Goal: Information Seeking & Learning: Learn about a topic

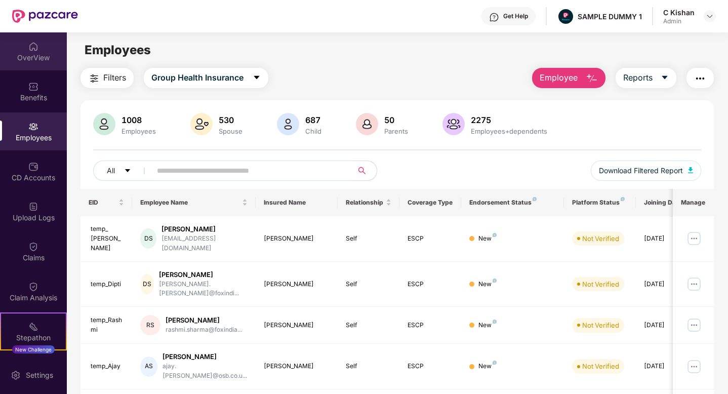
click at [28, 50] on img at bounding box center [33, 47] width 10 height 10
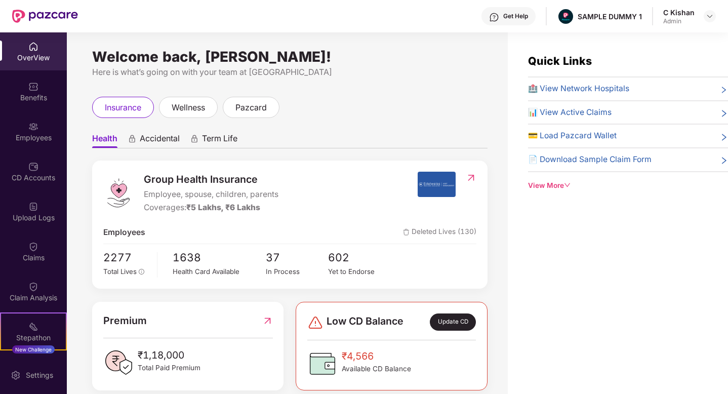
click at [468, 88] on div "Welcome back, [PERSON_NAME]! Here is what’s going on with your team at Pazcare …" at bounding box center [287, 219] width 441 height 374
click at [149, 140] on span "Accidental" at bounding box center [160, 140] width 40 height 15
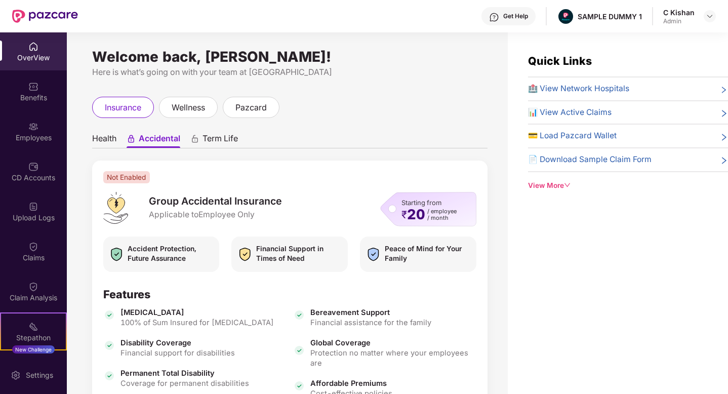
click at [108, 139] on span "Health" at bounding box center [104, 140] width 24 height 15
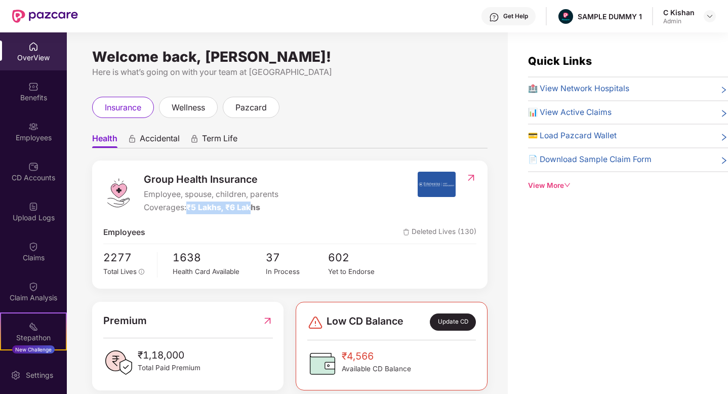
drag, startPoint x: 190, startPoint y: 209, endPoint x: 254, endPoint y: 212, distance: 63.9
click at [254, 212] on span "₹5 Lakhs, ₹6 Lakhs" at bounding box center [223, 208] width 74 height 10
click at [404, 171] on div "Group Health Insurance Employee, spouse, children, parents Coverages: ₹5 Lakhs,…" at bounding box center [289, 225] width 395 height 128
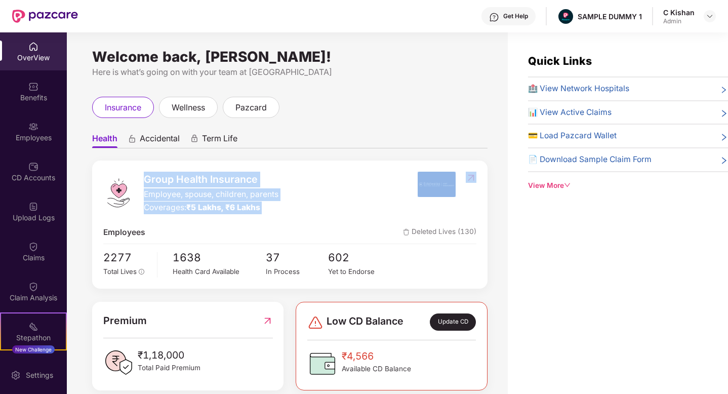
drag, startPoint x: 404, startPoint y: 171, endPoint x: 489, endPoint y: 197, distance: 88.7
click at [489, 197] on div "Welcome back, [PERSON_NAME]! Here is what’s going on with your team at Pazcare …" at bounding box center [287, 219] width 441 height 374
click at [451, 214] on div at bounding box center [447, 193] width 59 height 43
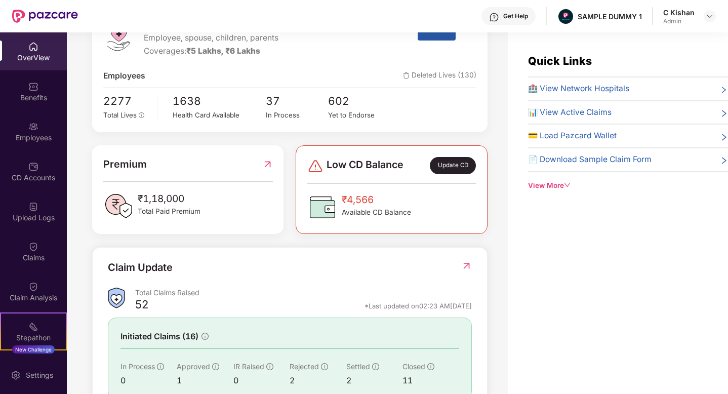
scroll to position [157, 0]
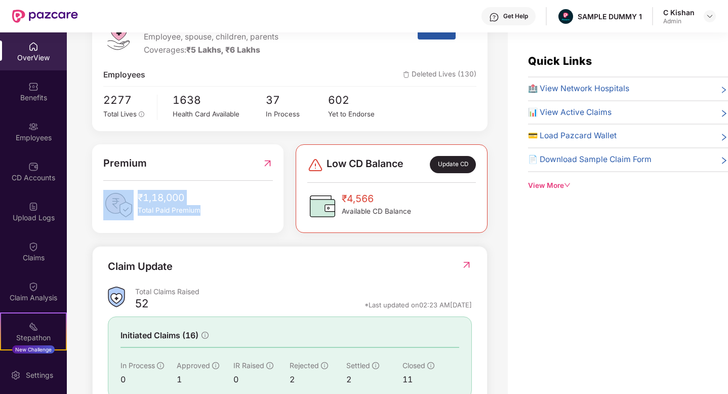
drag, startPoint x: 208, startPoint y: 214, endPoint x: 112, endPoint y: 176, distance: 103.0
click at [112, 176] on div "Premium ₹1,18,000 Total Paid Premium" at bounding box center [188, 187] width 170 height 65
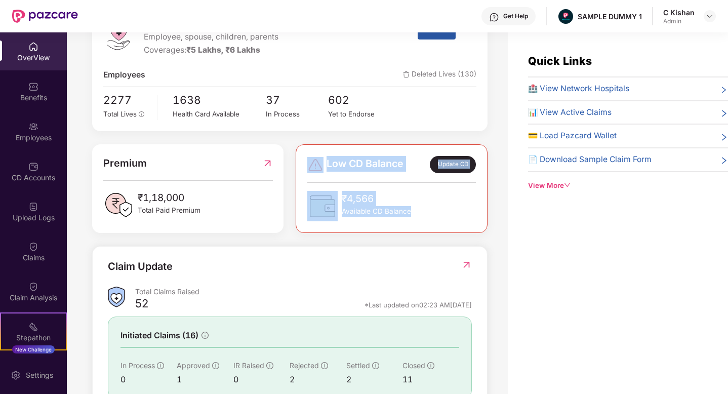
drag, startPoint x: 421, startPoint y: 212, endPoint x: 314, endPoint y: 164, distance: 117.0
click at [314, 164] on div "Low CD Balance Update CD ₹4,566 Available CD Balance" at bounding box center [391, 188] width 169 height 65
click at [210, 242] on div "Group Health Insurance Employee, spouse, children, parents Coverages: ₹5 Lakhs,…" at bounding box center [289, 226] width 395 height 446
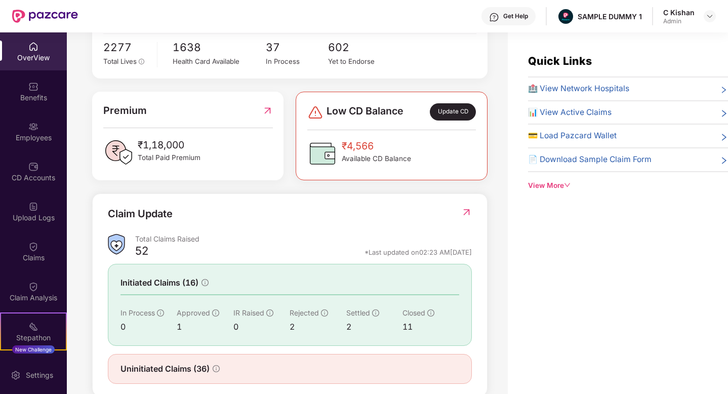
scroll to position [229, 0]
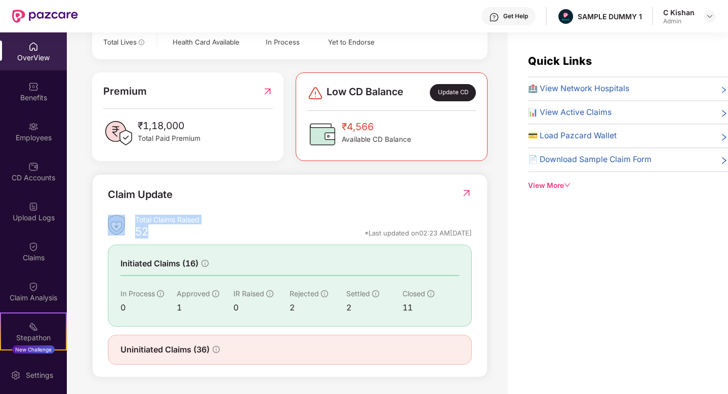
drag, startPoint x: 151, startPoint y: 233, endPoint x: 133, endPoint y: 225, distance: 20.4
click at [133, 225] on div "Total Claims Raised 52 *Last updated on 02:23 AM[DATE]" at bounding box center [290, 228] width 364 height 27
click at [467, 192] on img at bounding box center [466, 193] width 11 height 10
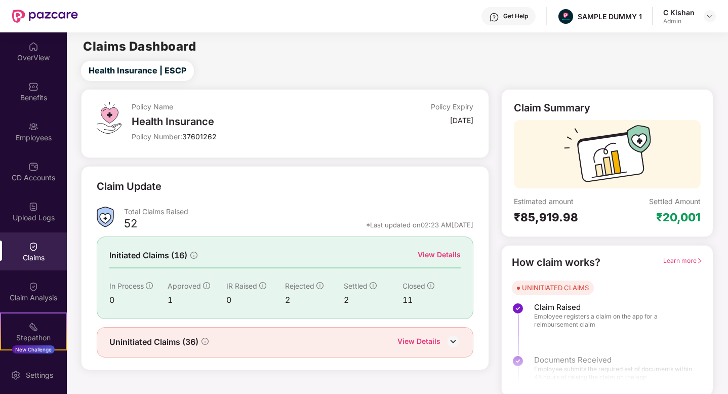
click at [439, 252] on div "View Details" at bounding box center [439, 254] width 43 height 11
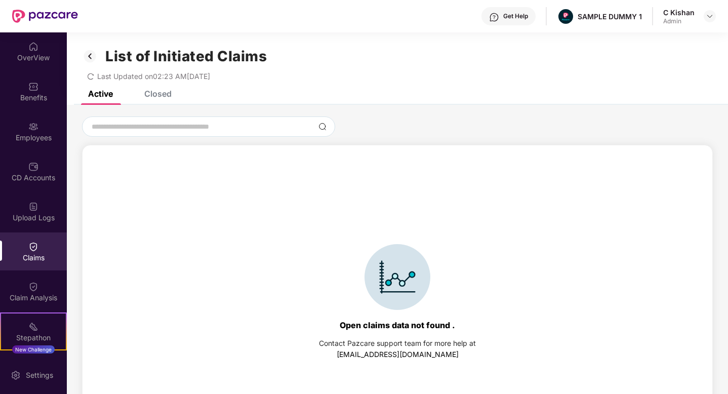
scroll to position [14, 0]
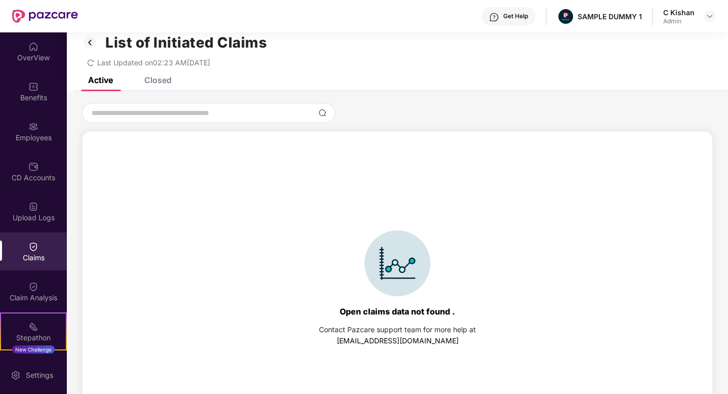
click at [160, 79] on div "Closed" at bounding box center [157, 80] width 27 height 10
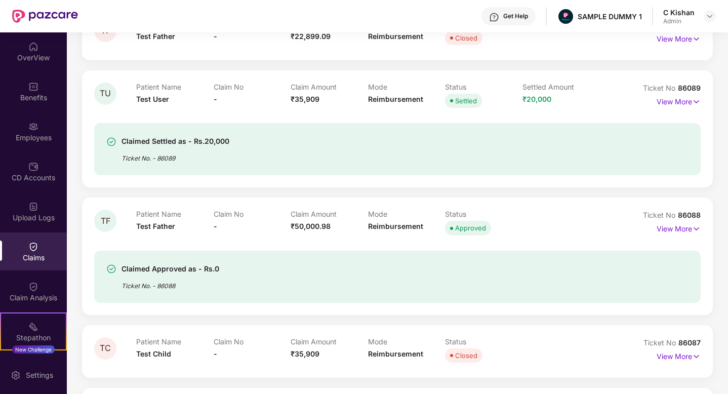
scroll to position [682, 0]
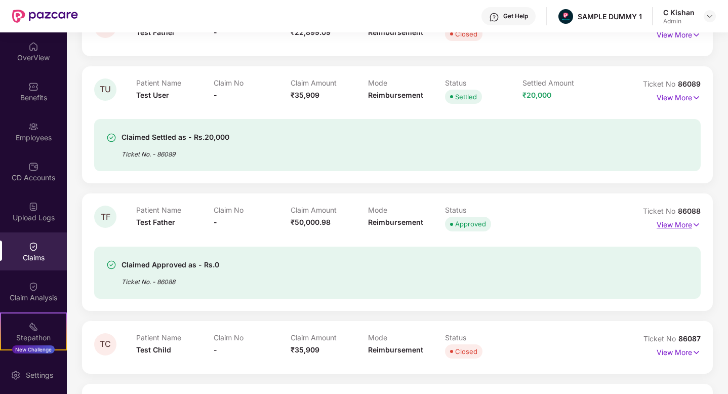
click at [681, 224] on p "View More" at bounding box center [679, 224] width 44 height 14
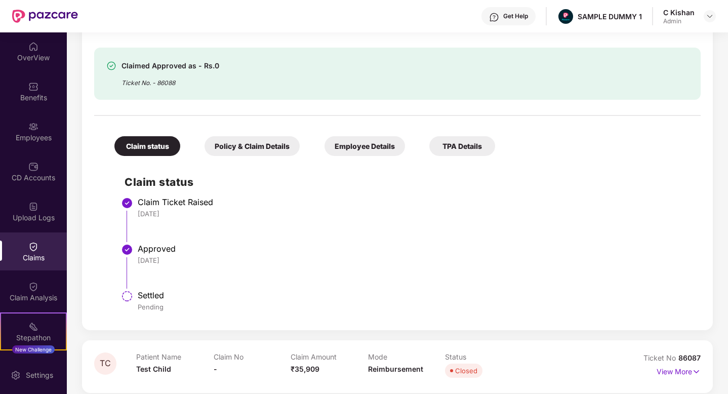
scroll to position [914, 0]
click at [265, 143] on div "Policy & Claim Details" at bounding box center [252, 146] width 95 height 20
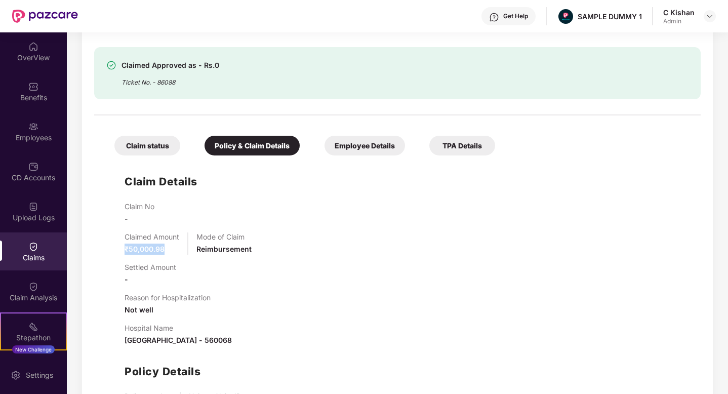
drag, startPoint x: 166, startPoint y: 250, endPoint x: 106, endPoint y: 244, distance: 60.1
click at [106, 244] on div "Claim Details Claim No - Claimed Amount ₹50,000.98 Mode of Claim Reimbursement …" at bounding box center [397, 307] width 586 height 292
drag, startPoint x: 149, startPoint y: 278, endPoint x: 107, endPoint y: 266, distance: 43.6
click at [107, 266] on div "Claim Details Claim No - Claimed Amount ₹50,000.98 Mode of Claim Reimbursement …" at bounding box center [397, 307] width 586 height 292
click at [161, 305] on div "Reason for Hospitalization Not well" at bounding box center [168, 304] width 86 height 22
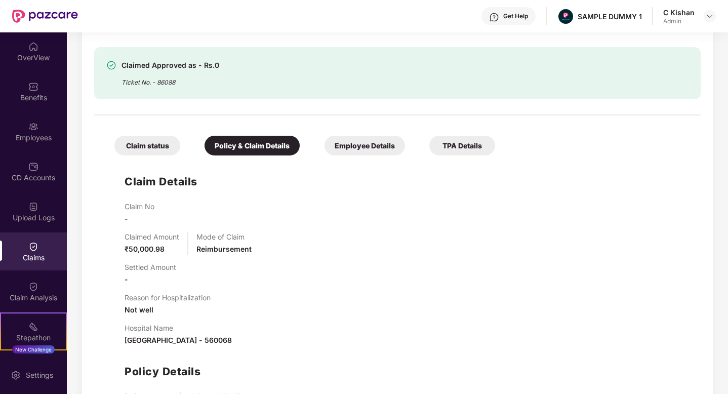
click at [537, 146] on div "Claim status Policy & Claim Details Employee Details TPA Details Claim Details …" at bounding box center [397, 287] width 607 height 332
click at [515, 15] on div "Get Help" at bounding box center [515, 16] width 25 height 8
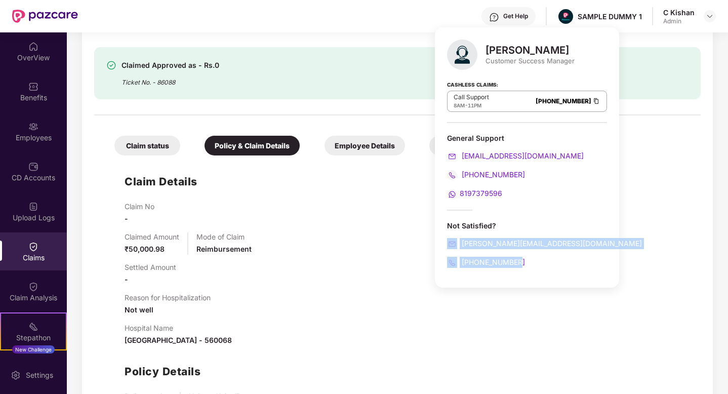
drag, startPoint x: 526, startPoint y: 263, endPoint x: 445, endPoint y: 233, distance: 86.4
click at [445, 233] on div "[PERSON_NAME] Customer Success Manager Cashless Claims: Call Support 8AM - 11PM…" at bounding box center [527, 157] width 184 height 260
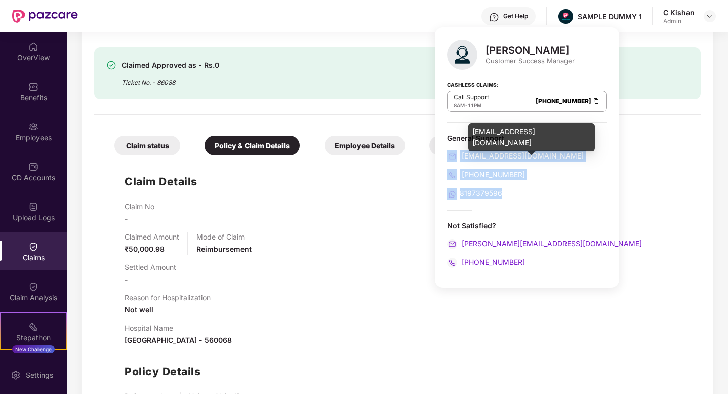
drag, startPoint x: 506, startPoint y: 198, endPoint x: 447, endPoint y: 150, distance: 76.0
click at [447, 150] on div "[PERSON_NAME] Customer Success Manager Cashless Claims: Call Support 8AM - 11PM…" at bounding box center [527, 157] width 184 height 260
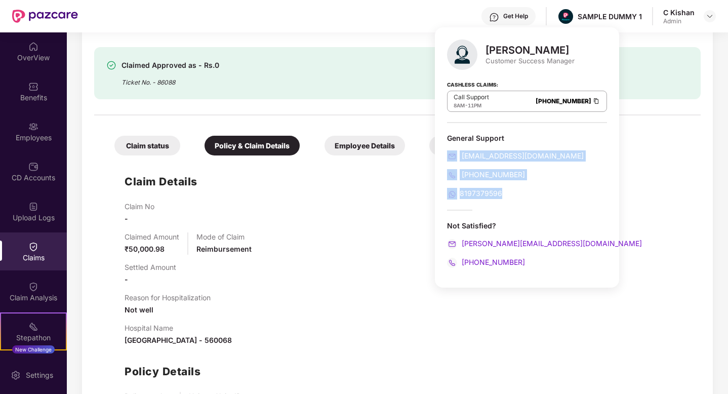
click at [380, 205] on div "Claim No -" at bounding box center [408, 213] width 566 height 22
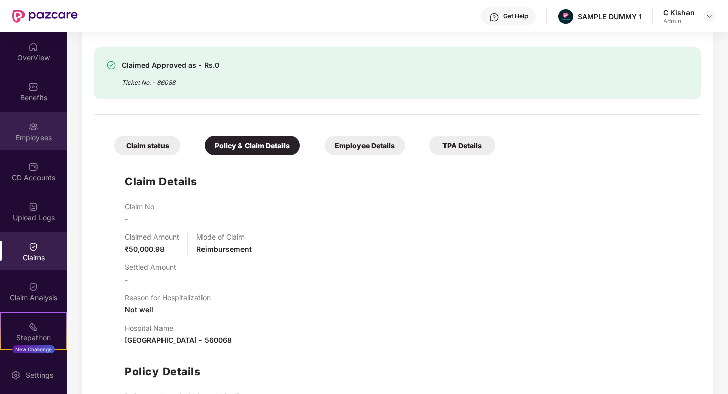
click at [39, 137] on div "Employees" at bounding box center [33, 138] width 67 height 10
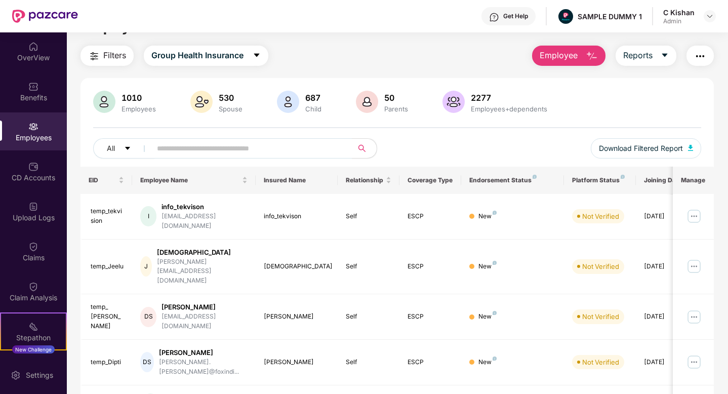
scroll to position [0, 0]
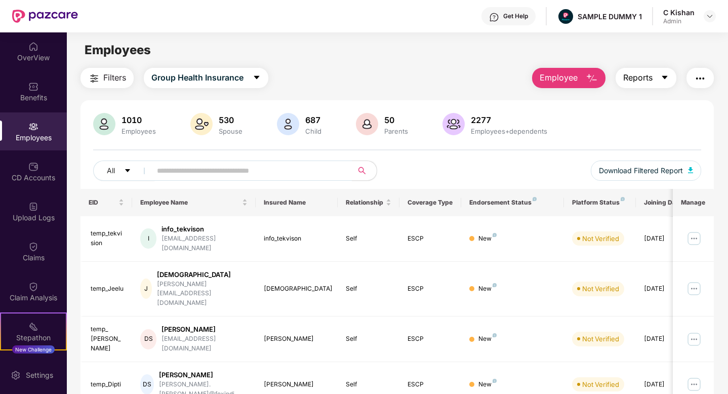
click at [667, 77] on icon "caret-down" at bounding box center [665, 77] width 8 height 8
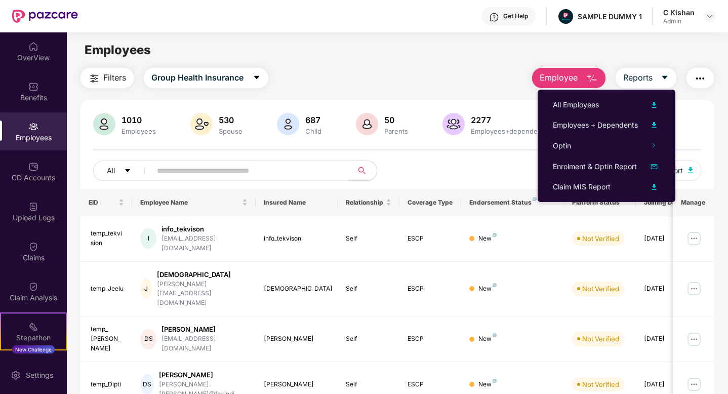
click at [698, 78] on img "button" at bounding box center [700, 78] width 12 height 12
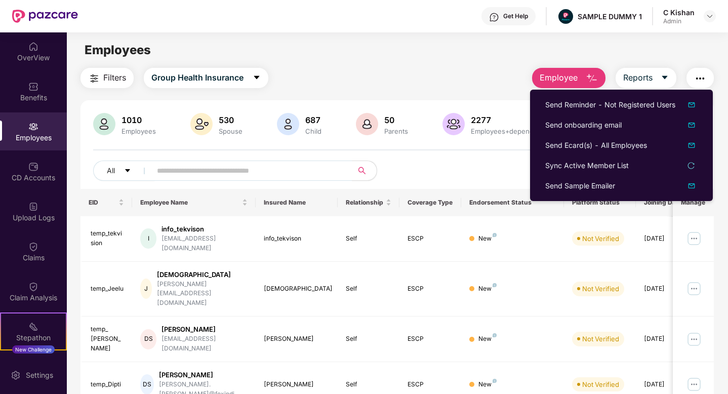
click at [468, 172] on div "All Download Filtered Report" at bounding box center [397, 175] width 608 height 28
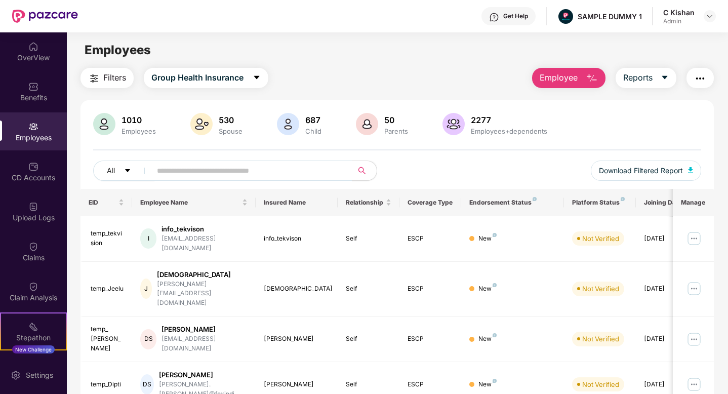
click at [587, 77] on img "button" at bounding box center [592, 78] width 12 height 12
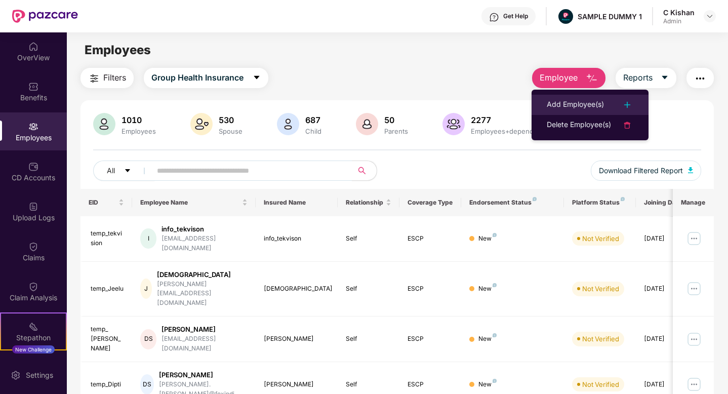
click at [592, 105] on div "Add Employee(s)" at bounding box center [575, 105] width 57 height 12
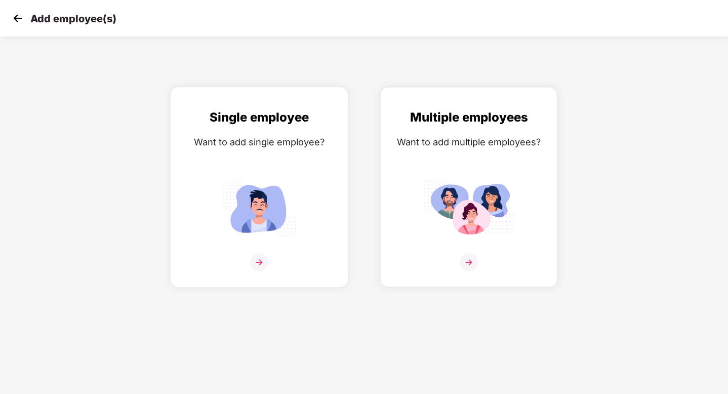
click at [263, 260] on img at bounding box center [259, 262] width 18 height 18
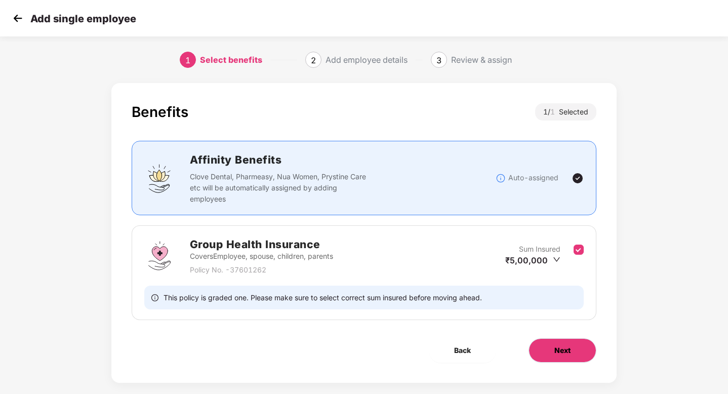
click at [550, 344] on button "Next" at bounding box center [563, 350] width 68 height 24
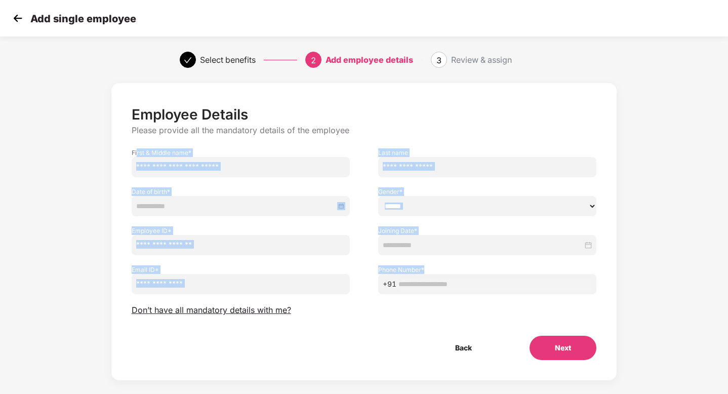
drag, startPoint x: 137, startPoint y: 150, endPoint x: 533, endPoint y: 287, distance: 419.4
click at [533, 287] on div "Employee Details Please provide all the mandatory details of the employee First…" at bounding box center [364, 233] width 465 height 254
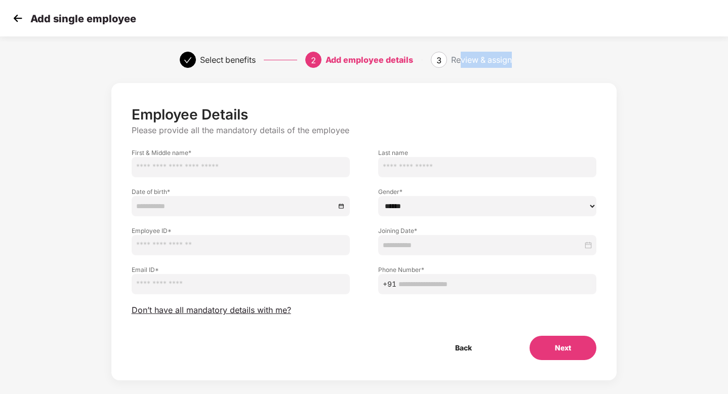
drag, startPoint x: 459, startPoint y: 60, endPoint x: 565, endPoint y: 64, distance: 105.4
click at [565, 64] on div "Select benefits 2 Add employee details 3 Review & assign" at bounding box center [364, 60] width 728 height 36
drag, startPoint x: 453, startPoint y: 58, endPoint x: 563, endPoint y: 63, distance: 109.5
click at [563, 63] on div "Select benefits 2 Add employee details 3 Review & assign" at bounding box center [364, 60] width 728 height 36
click at [195, 310] on span "Don’t have all mandatory details with me?" at bounding box center [212, 310] width 160 height 11
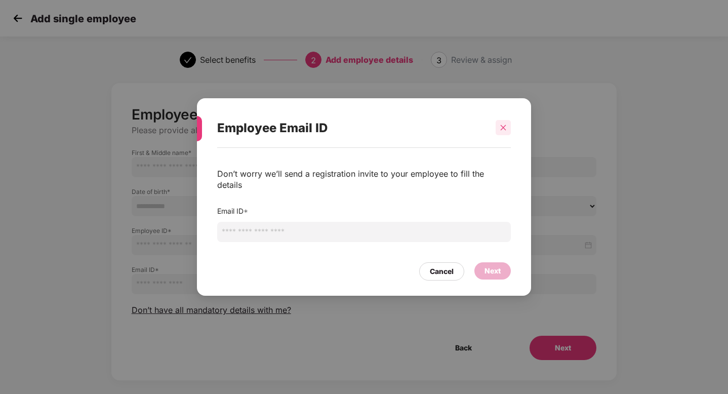
click at [507, 127] on div at bounding box center [503, 127] width 15 height 15
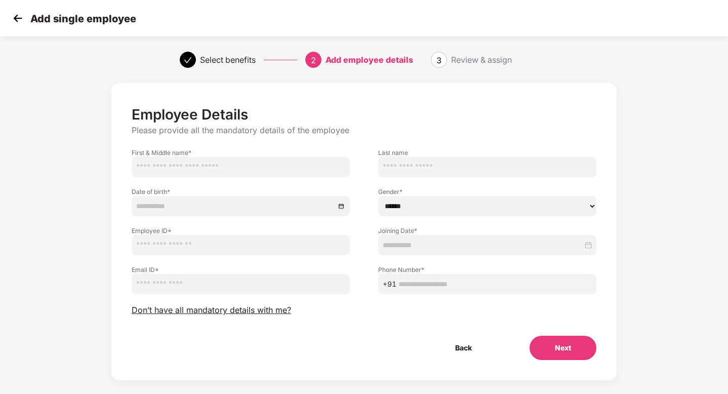
click at [14, 21] on img at bounding box center [17, 18] width 15 height 15
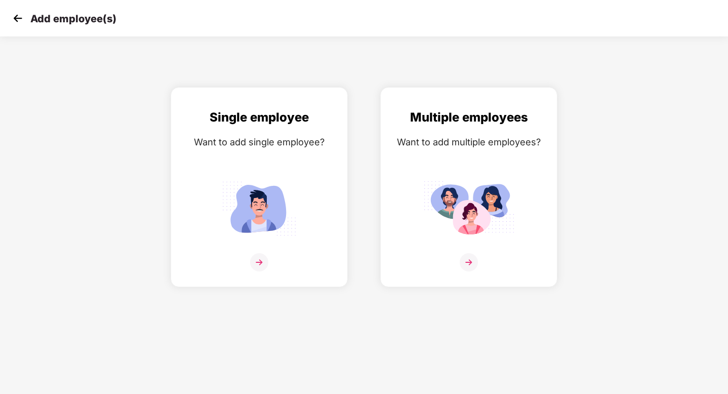
click at [17, 17] on img at bounding box center [17, 18] width 15 height 15
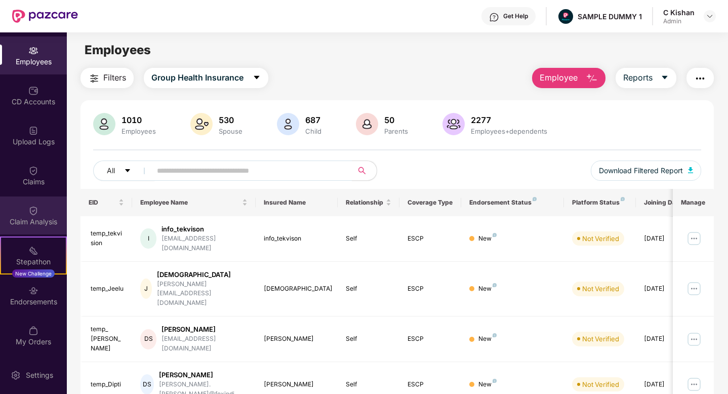
scroll to position [116, 0]
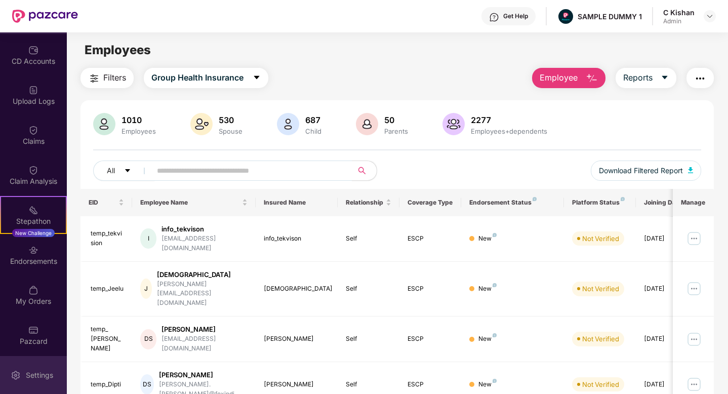
click at [20, 373] on img at bounding box center [16, 375] width 10 height 10
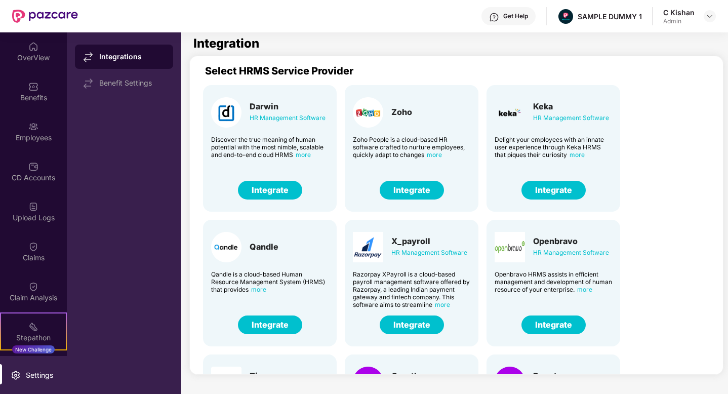
click at [408, 189] on button "Integrate" at bounding box center [412, 190] width 64 height 19
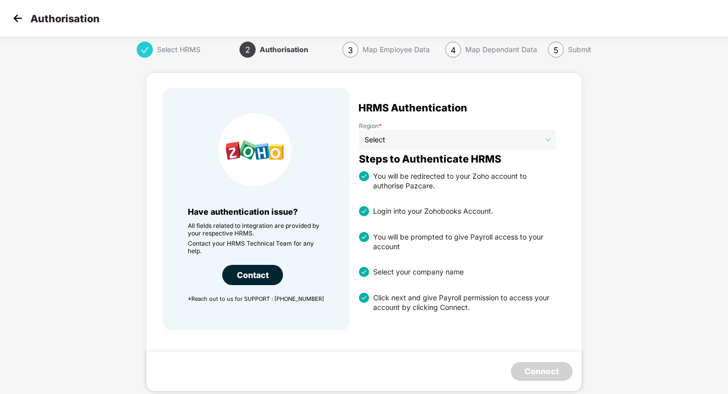
click at [17, 22] on img at bounding box center [17, 18] width 15 height 15
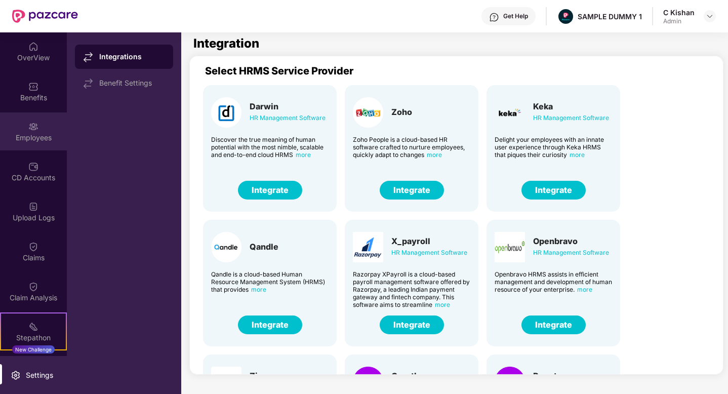
click at [31, 127] on img at bounding box center [33, 127] width 10 height 10
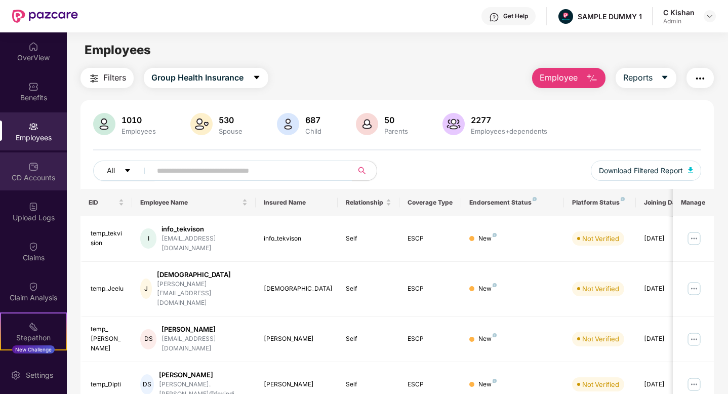
click at [22, 174] on div "CD Accounts" at bounding box center [33, 178] width 67 height 10
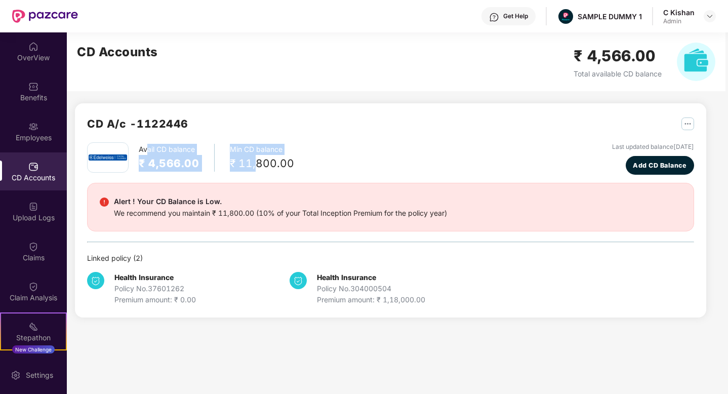
drag, startPoint x: 147, startPoint y: 152, endPoint x: 254, endPoint y: 170, distance: 107.7
click at [254, 170] on div "Avail CD balance ₹ 4,566.00 Min CD balance ₹ 11,800.00" at bounding box center [190, 157] width 207 height 30
click at [351, 174] on div "Avail CD balance ₹ 4,566.00 Min CD balance ₹ 11,800.00 Last updated balance 23 …" at bounding box center [390, 158] width 607 height 32
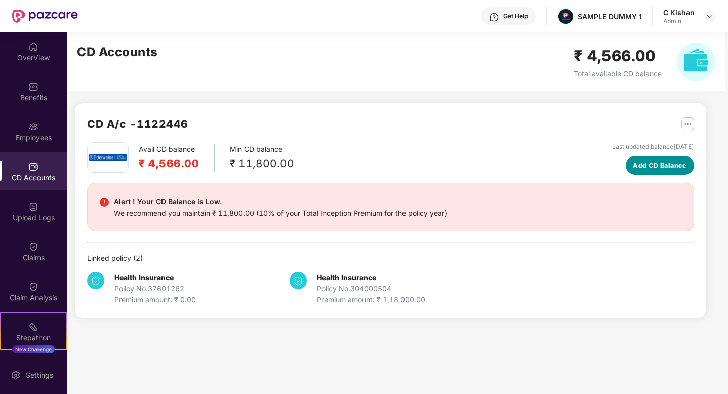
click at [645, 167] on span "Add CD Balance" at bounding box center [660, 166] width 54 height 10
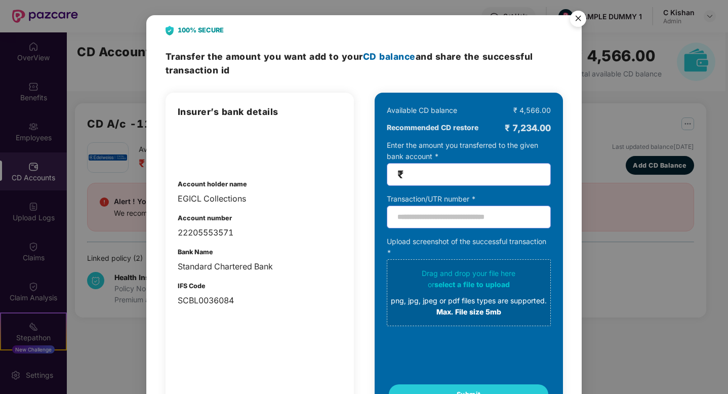
click at [582, 23] on img "Close" at bounding box center [578, 20] width 28 height 28
click at [582, 23] on div "100% SECURE Transfer the amount you want add to your CD balance and share the s…" at bounding box center [364, 197] width 728 height 394
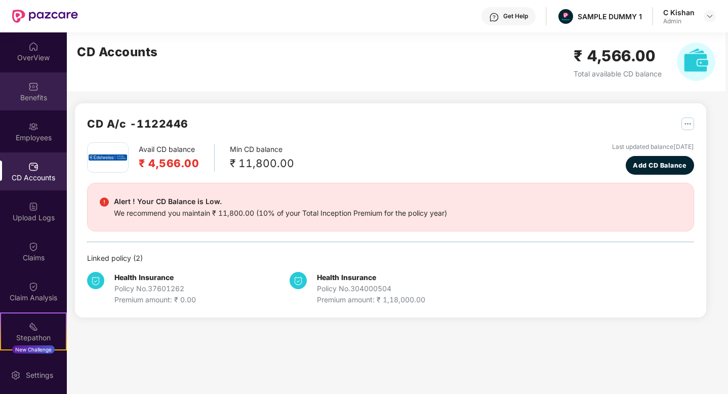
click at [39, 93] on div "Benefits" at bounding box center [33, 98] width 67 height 10
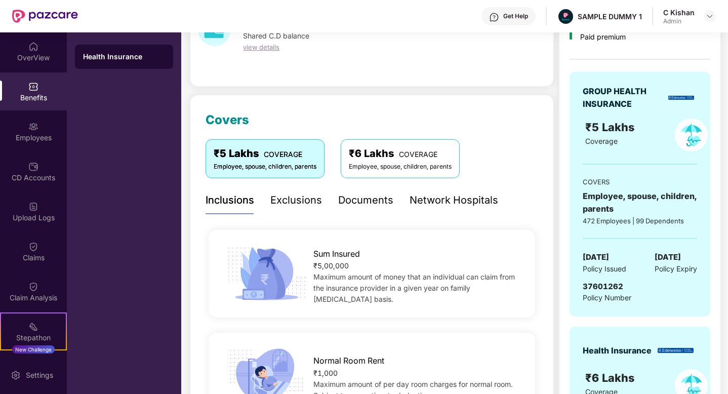
scroll to position [89, 0]
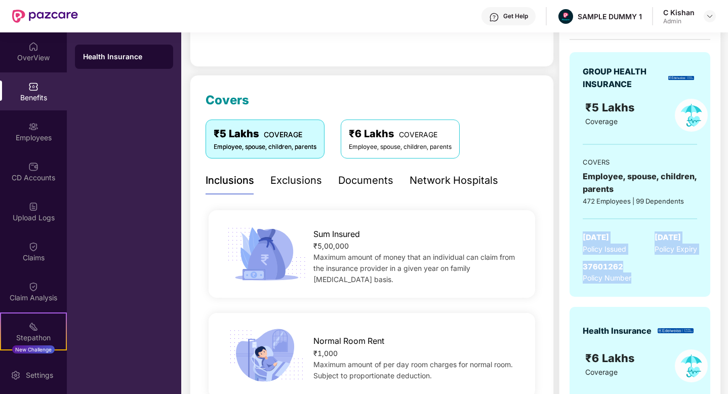
drag, startPoint x: 584, startPoint y: 231, endPoint x: 637, endPoint y: 285, distance: 75.2
click at [637, 285] on div "GROUP HEALTH INSURANCE ₹5 Lakhs Coverage COVERS Employee, spouse, children, par…" at bounding box center [640, 174] width 141 height 245
click at [515, 183] on div "Inclusions Exclusions Documents Network Hospitals" at bounding box center [372, 181] width 333 height 28
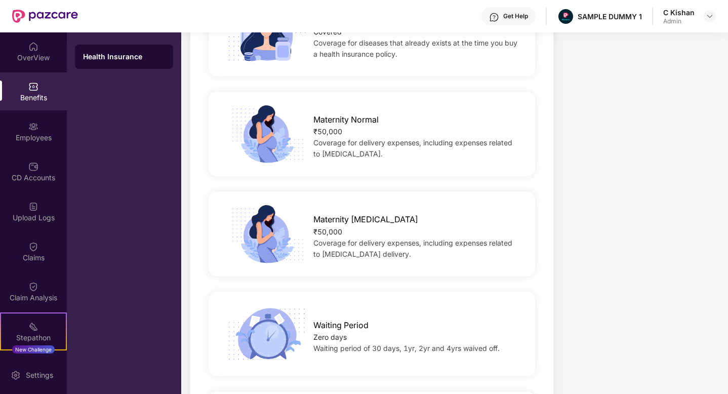
scroll to position [707, 0]
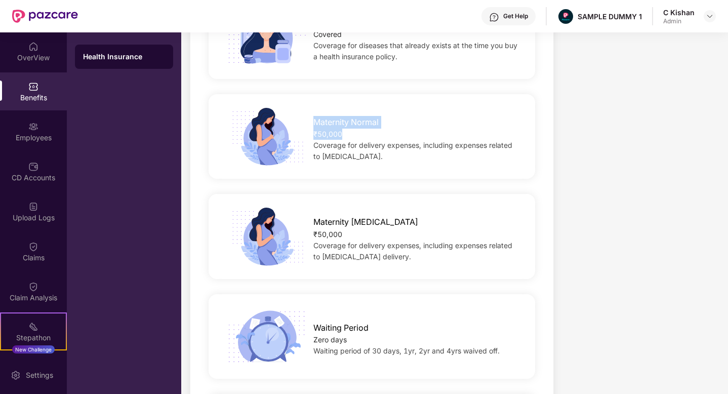
drag, startPoint x: 344, startPoint y: 135, endPoint x: 311, endPoint y: 116, distance: 37.9
click at [311, 116] on div "Maternity Normal ₹50,000 Coverage for delivery expenses, including expenses rel…" at bounding box center [416, 136] width 239 height 51
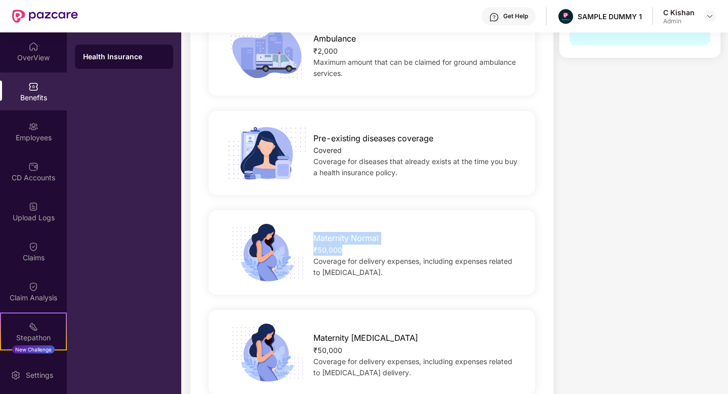
scroll to position [475, 0]
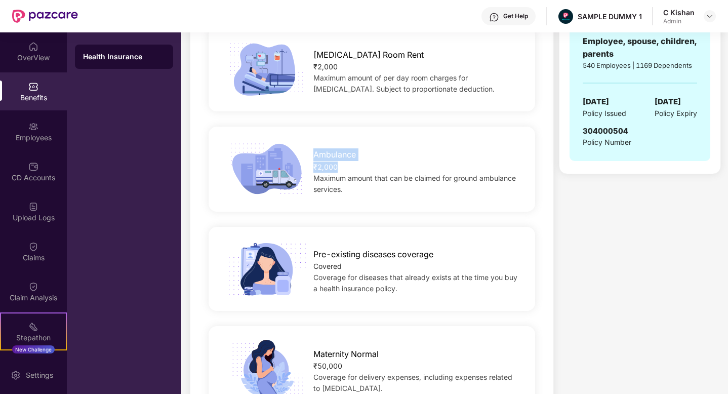
drag, startPoint x: 350, startPoint y: 169, endPoint x: 305, endPoint y: 153, distance: 47.1
click at [305, 153] on div "Ambulance ₹2,000 Maximum amount that can be claimed for ground ambulance servic…" at bounding box center [416, 168] width 239 height 51
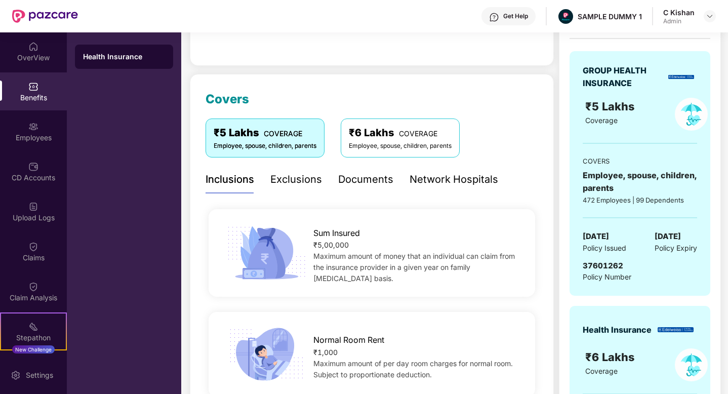
scroll to position [0, 0]
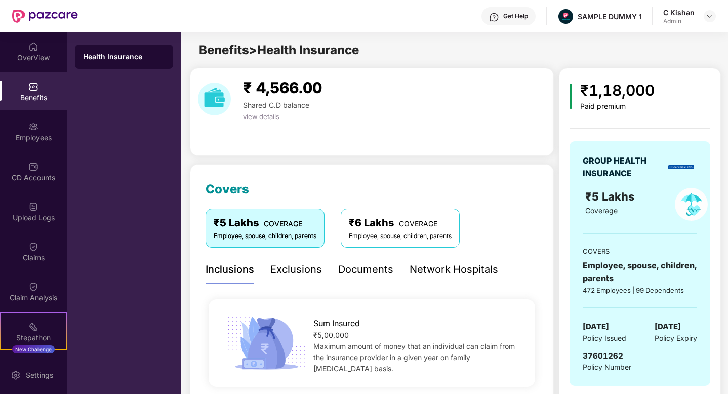
click at [291, 274] on div "Exclusions" at bounding box center [296, 270] width 52 height 16
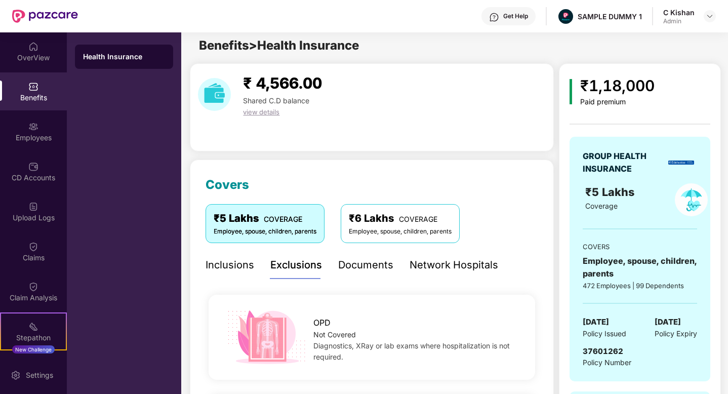
scroll to position [1, 0]
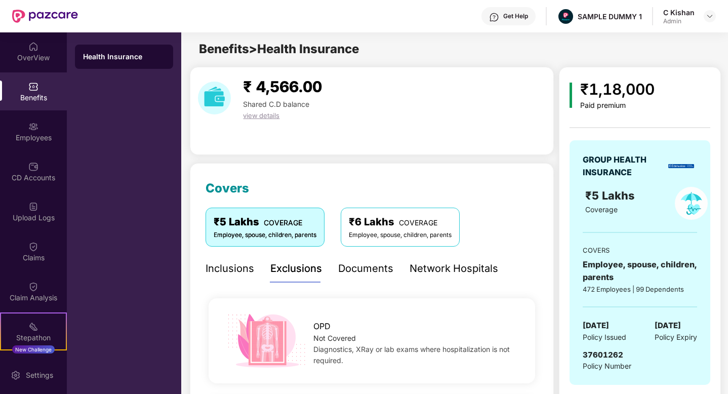
click at [344, 265] on div "Documents" at bounding box center [365, 269] width 55 height 16
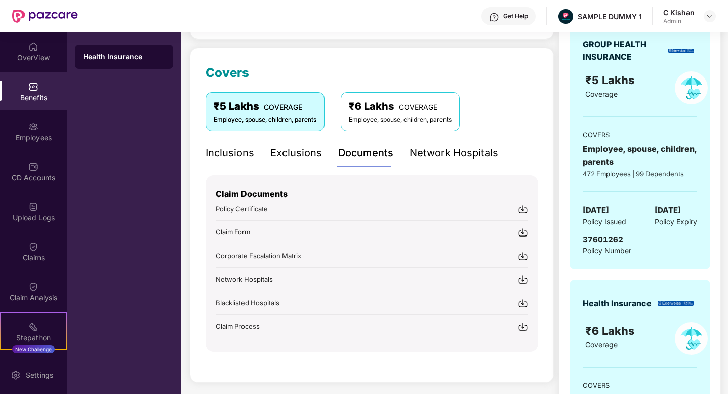
scroll to position [132, 0]
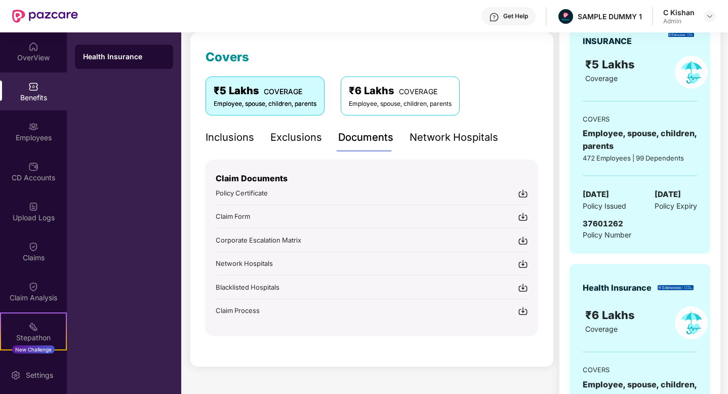
click at [539, 96] on div "Covers ₹5 Lakhs COVERAGE Employee, spouse, children, parents ₹6 Lakhs COVERAGE …" at bounding box center [372, 199] width 364 height 335
click at [440, 139] on div "Network Hospitals" at bounding box center [454, 138] width 89 height 16
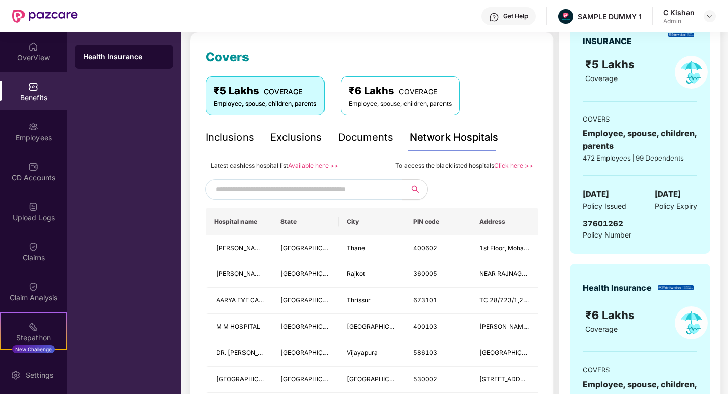
scroll to position [155, 0]
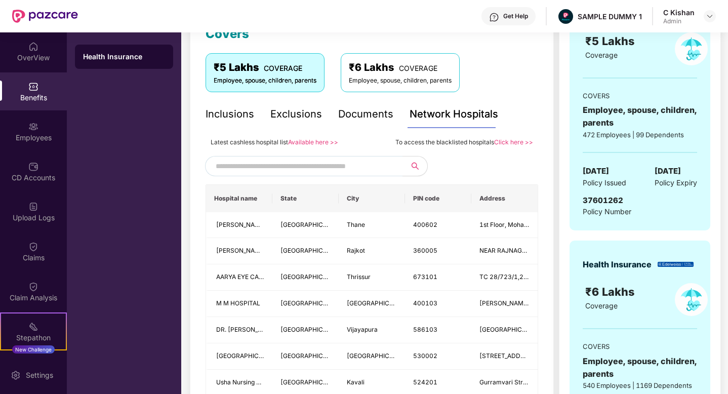
click at [305, 167] on input "text" at bounding box center [302, 165] width 173 height 15
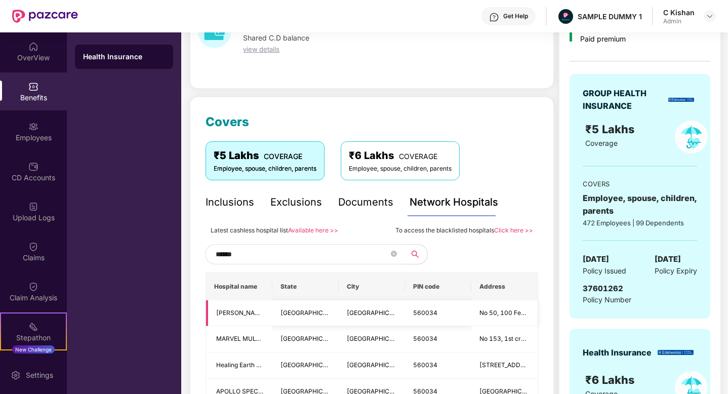
scroll to position [55, 0]
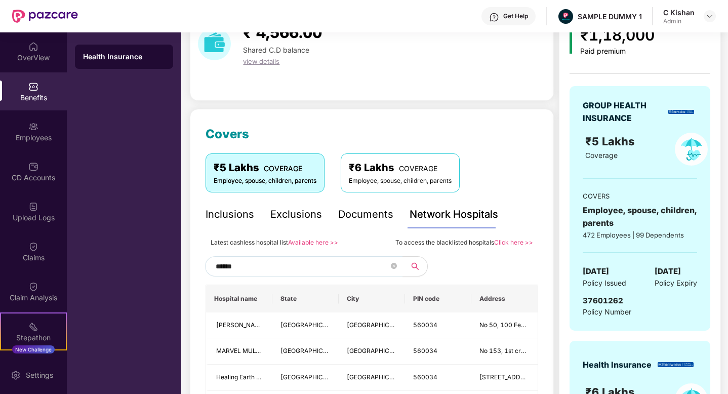
click at [264, 259] on input "******" at bounding box center [302, 266] width 173 height 15
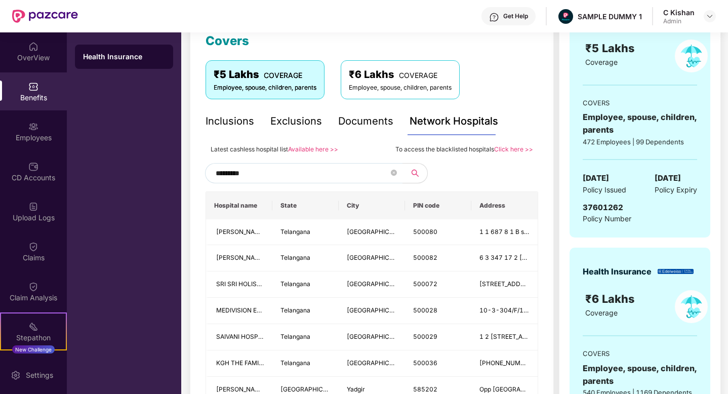
scroll to position [150, 0]
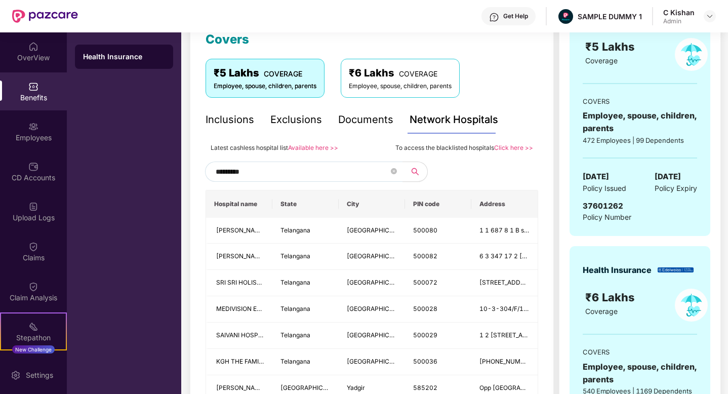
type input "*********"
click at [524, 98] on div "₹5 Lakhs COVERAGE Employee, spouse, children, parents ₹6 Lakhs COVERAGE Employe…" at bounding box center [372, 82] width 333 height 47
click at [518, 98] on div "₹5 Lakhs COVERAGE Employee, spouse, children, parents ₹6 Lakhs COVERAGE Employe…" at bounding box center [372, 82] width 333 height 47
click at [246, 172] on input "*********" at bounding box center [302, 171] width 173 height 15
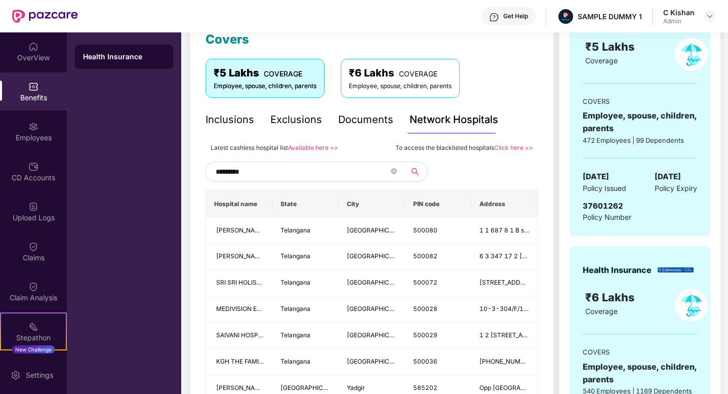
click at [246, 172] on input "*********" at bounding box center [302, 171] width 173 height 15
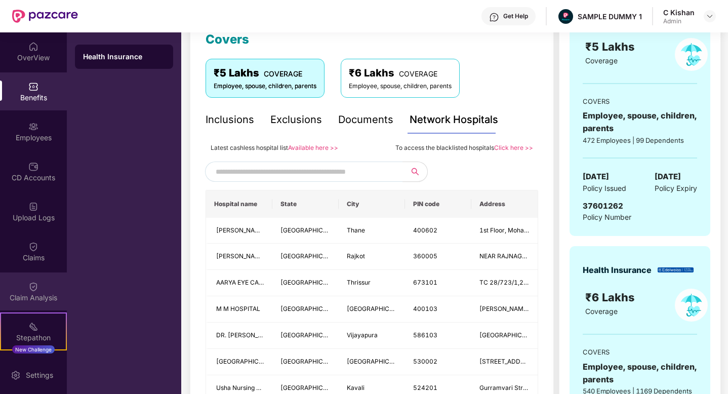
click at [38, 290] on div "Claim Analysis" at bounding box center [33, 291] width 67 height 38
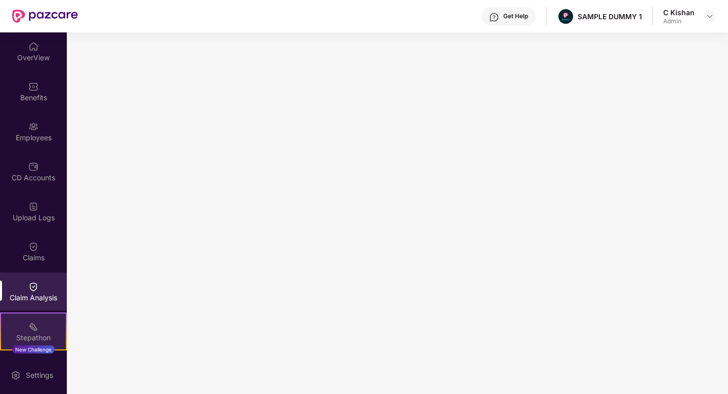
click at [28, 334] on div "Stepathon" at bounding box center [33, 338] width 65 height 10
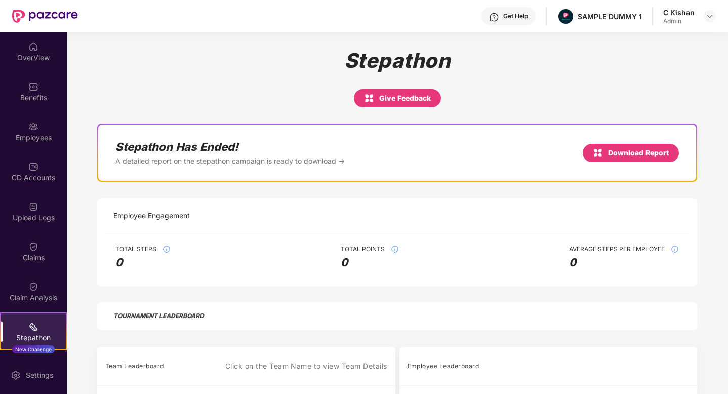
scroll to position [10, 0]
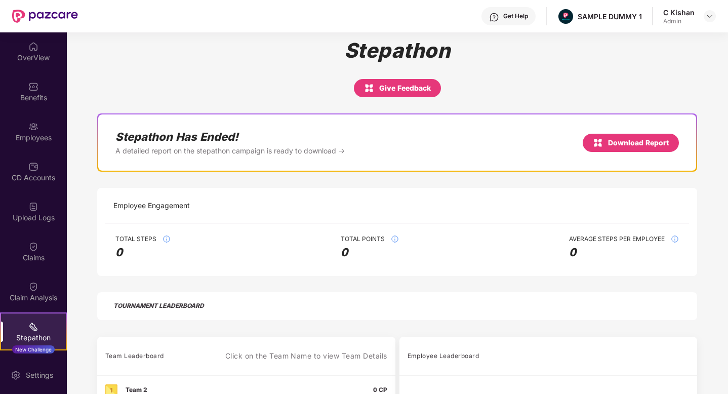
click at [224, 74] on div "Stepathon Give Feedback" at bounding box center [397, 67] width 600 height 59
